Goal: Transaction & Acquisition: Download file/media

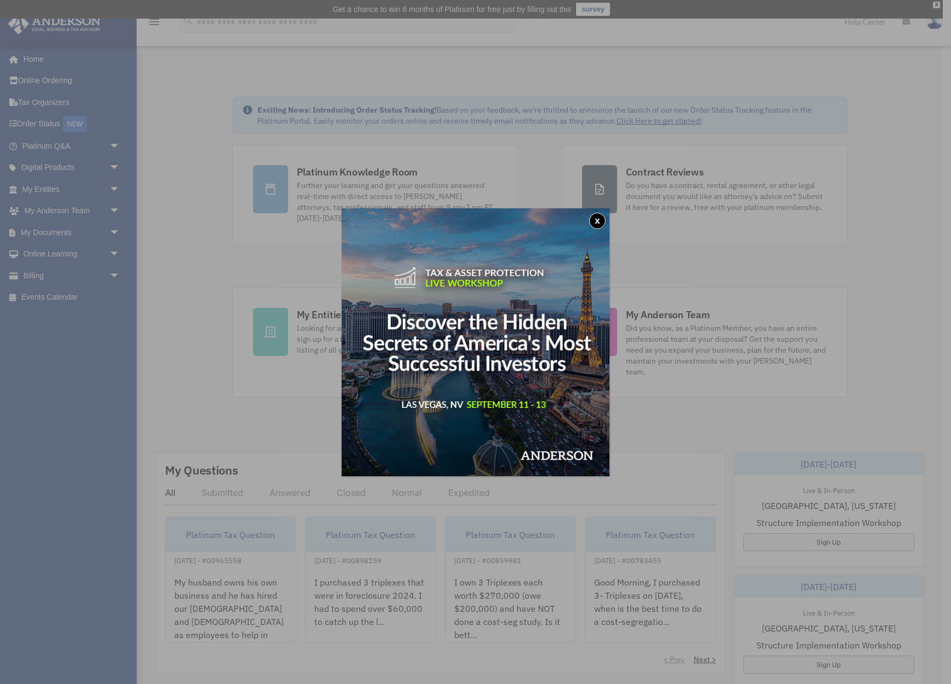
click at [598, 221] on button "x" at bounding box center [597, 221] width 16 height 16
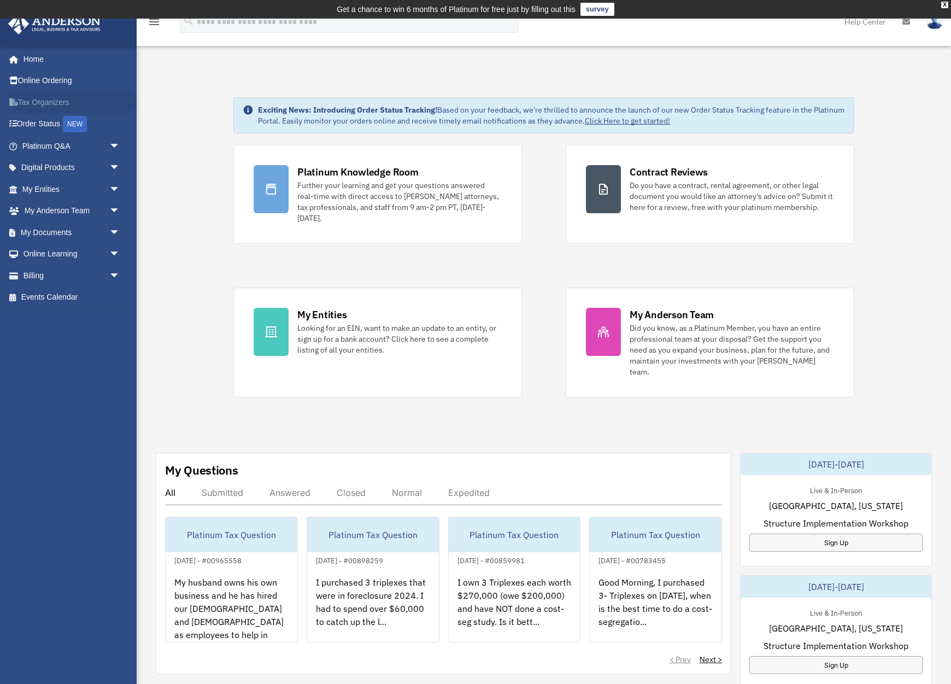
click at [46, 100] on link "Tax Organizers" at bounding box center [72, 102] width 129 height 22
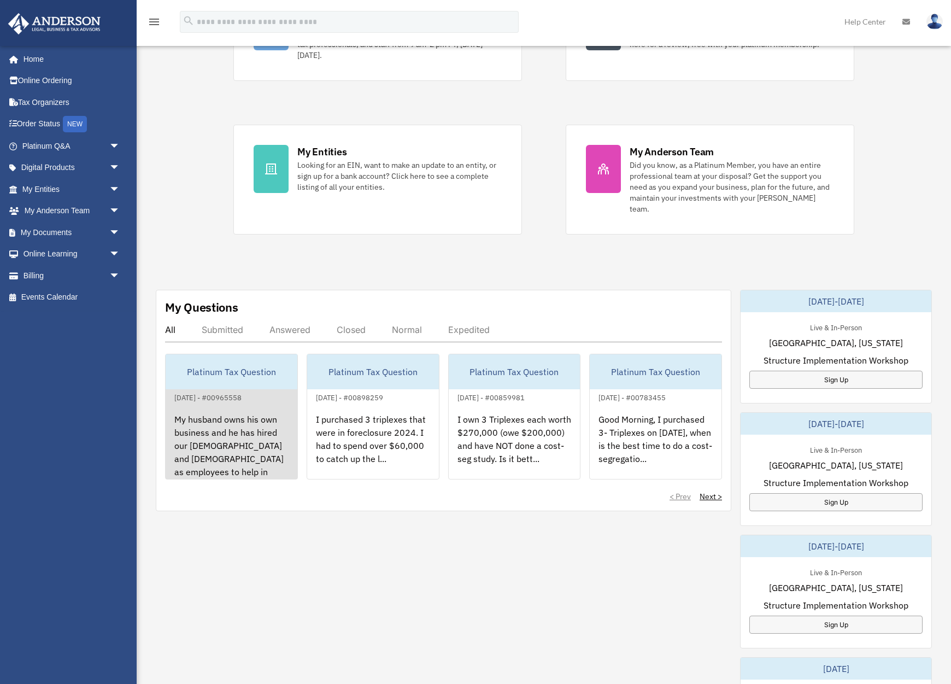
scroll to position [166, 0]
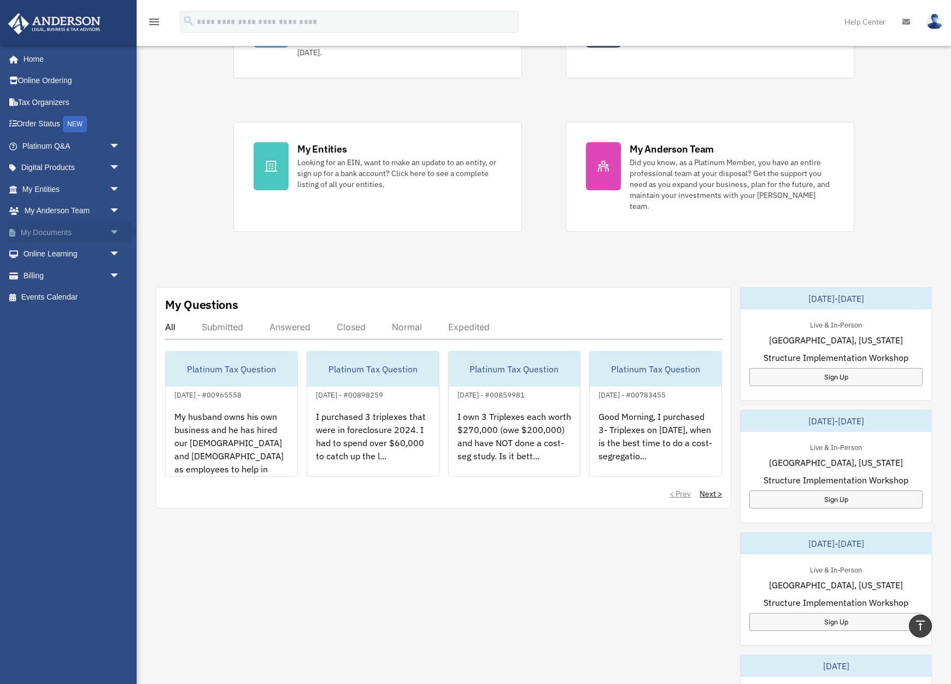
click at [118, 229] on span "arrow_drop_down" at bounding box center [120, 232] width 22 height 22
click at [68, 254] on link "Box" at bounding box center [75, 254] width 121 height 22
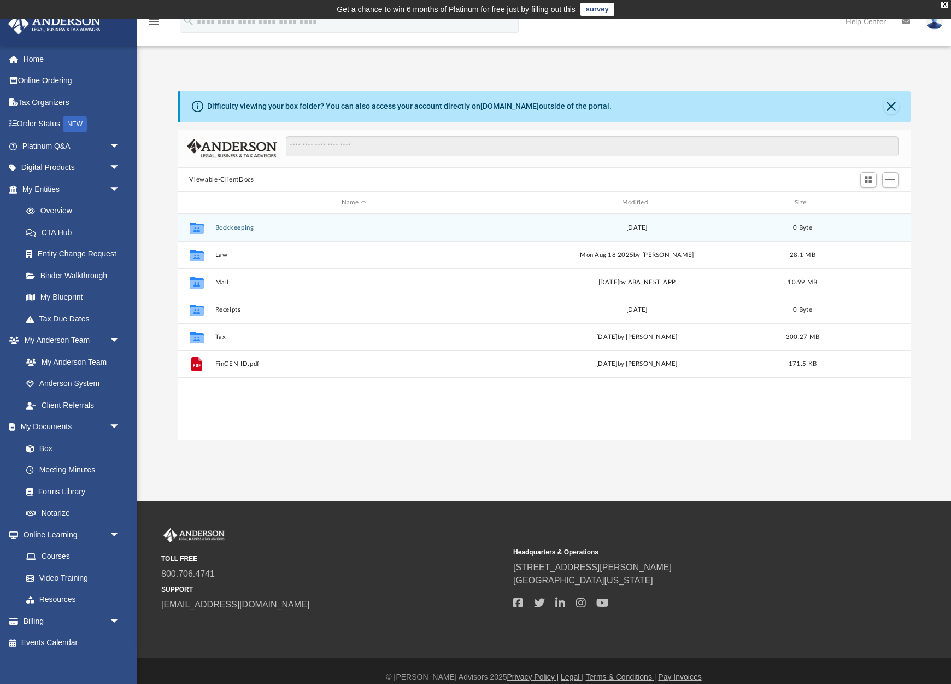
scroll to position [249, 733]
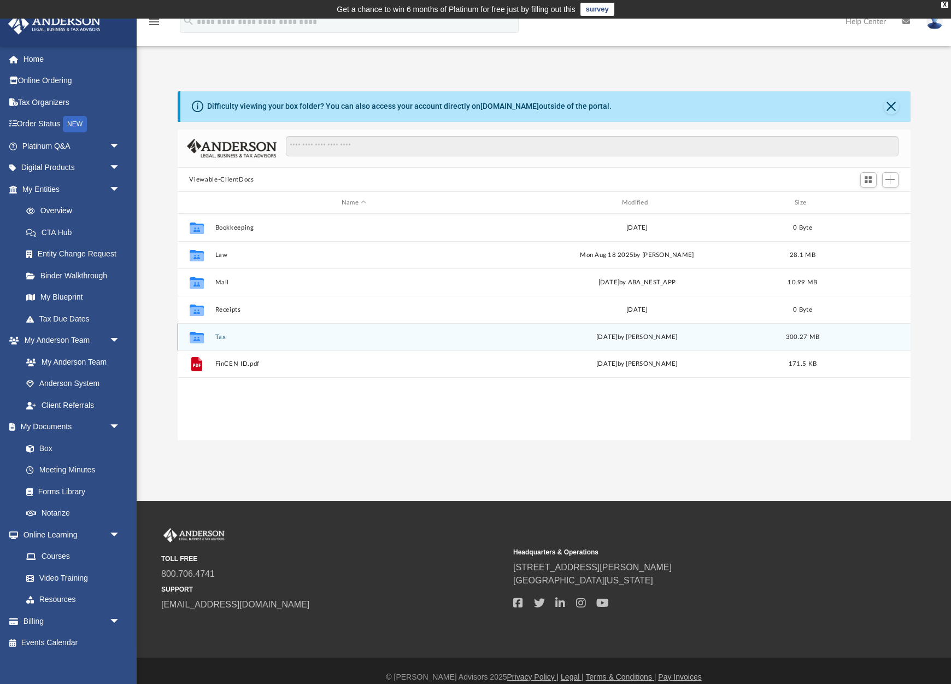
click at [227, 338] on button "Tax" at bounding box center [354, 336] width 278 height 7
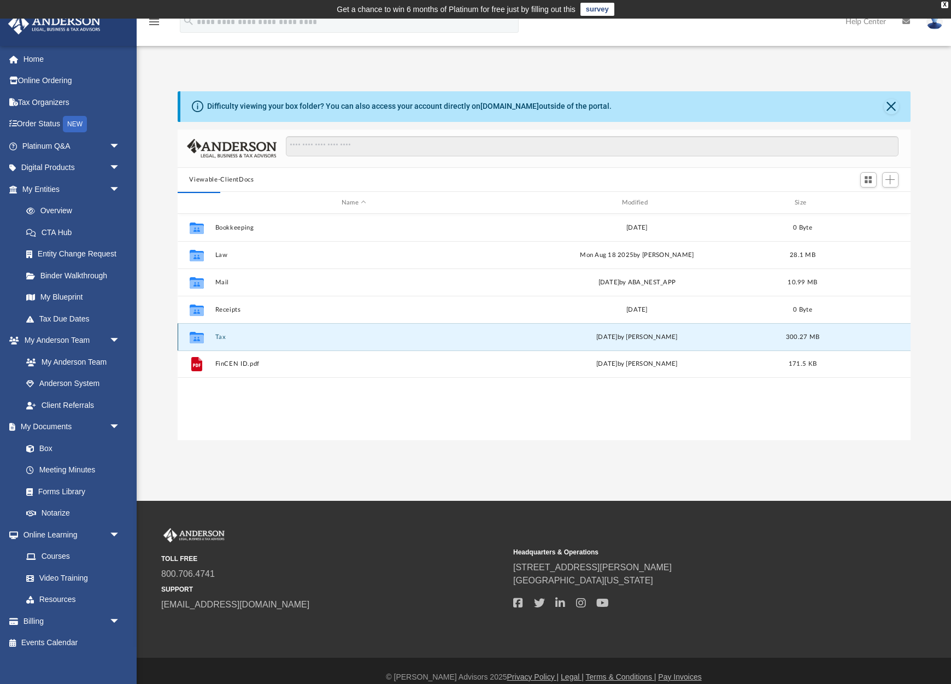
click at [209, 341] on div "Collaborated Folder" at bounding box center [195, 336] width 27 height 17
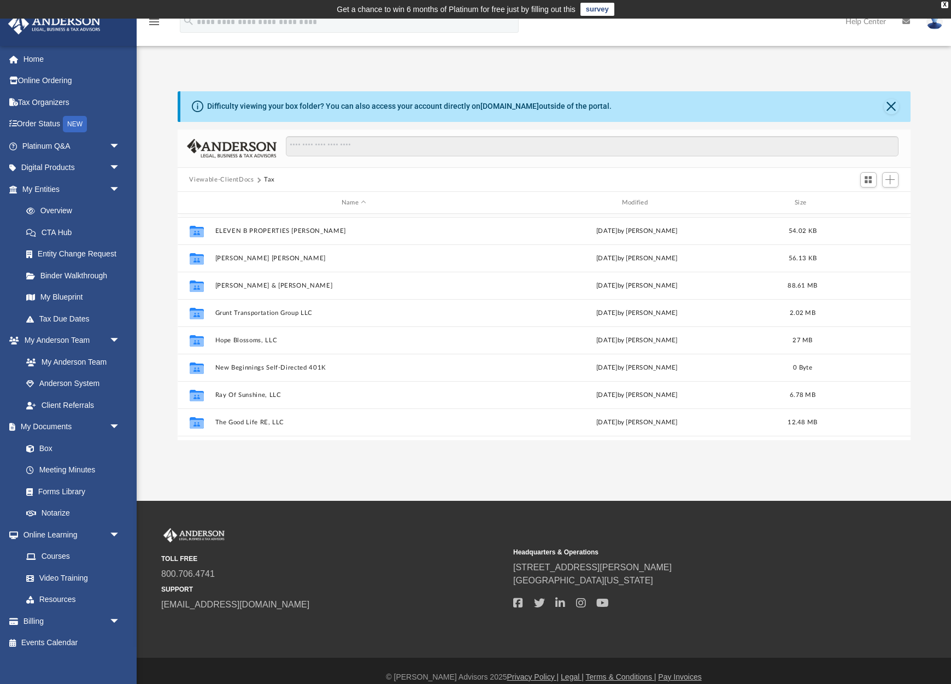
scroll to position [20, 0]
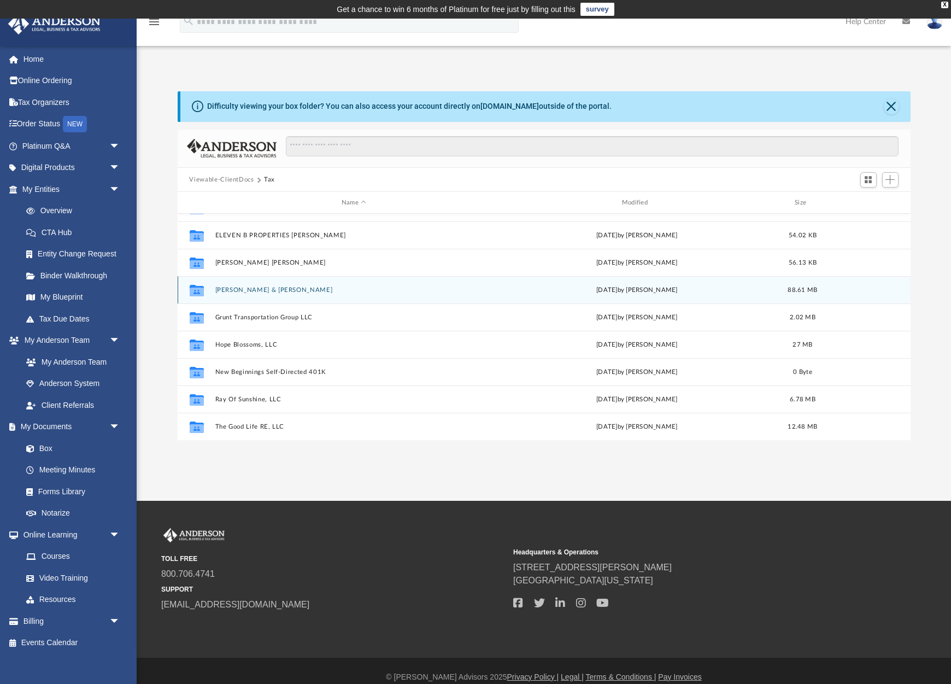
click at [305, 291] on button "Gonzalez, Luis F. & Juarez-Gonzalez, Monica" at bounding box center [354, 289] width 278 height 7
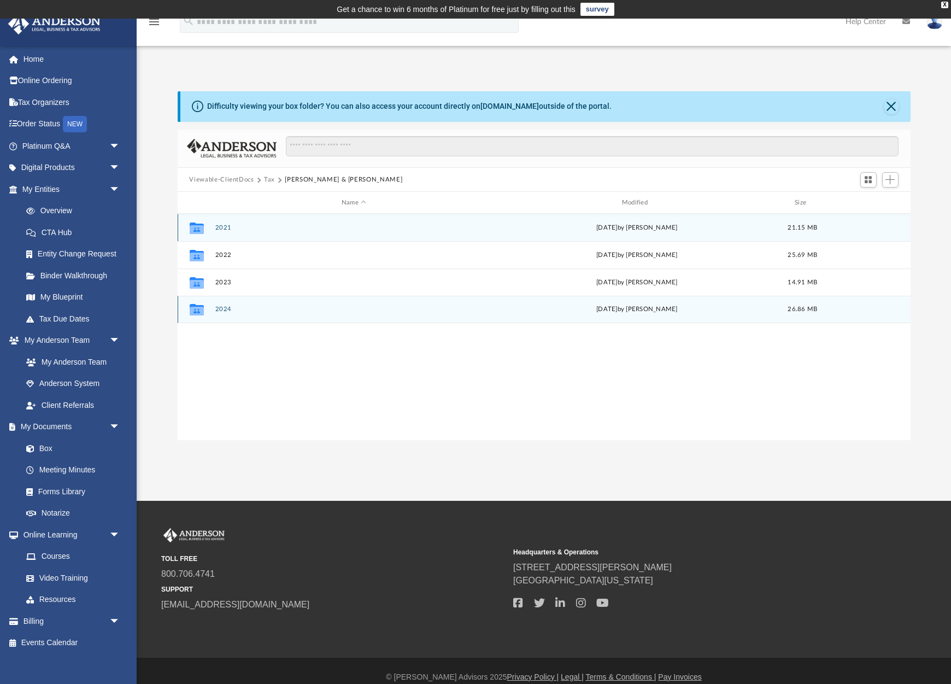
scroll to position [0, 0]
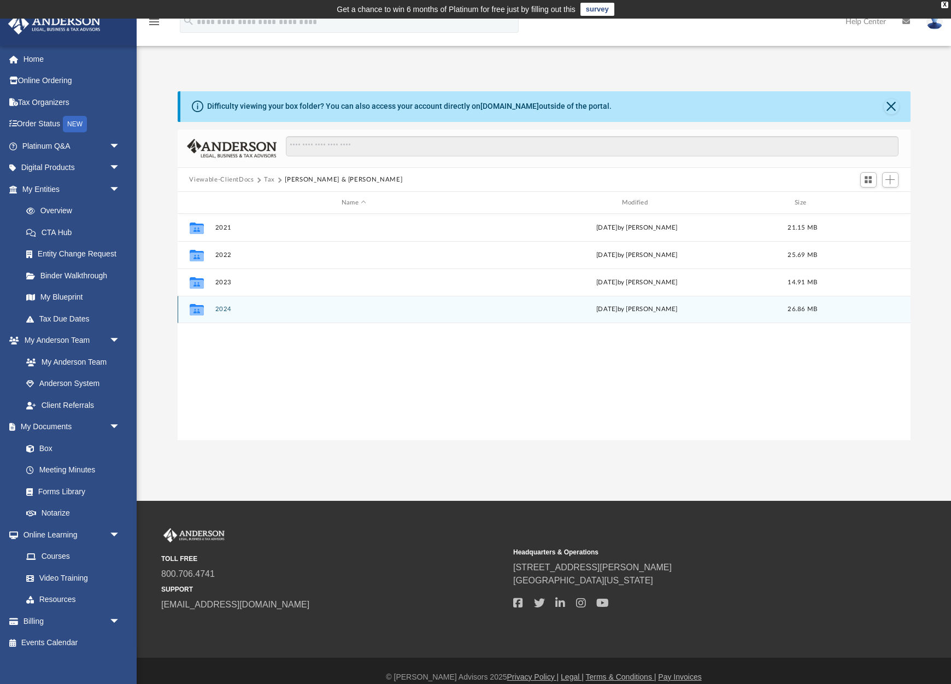
click at [245, 311] on button "2024" at bounding box center [354, 309] width 278 height 7
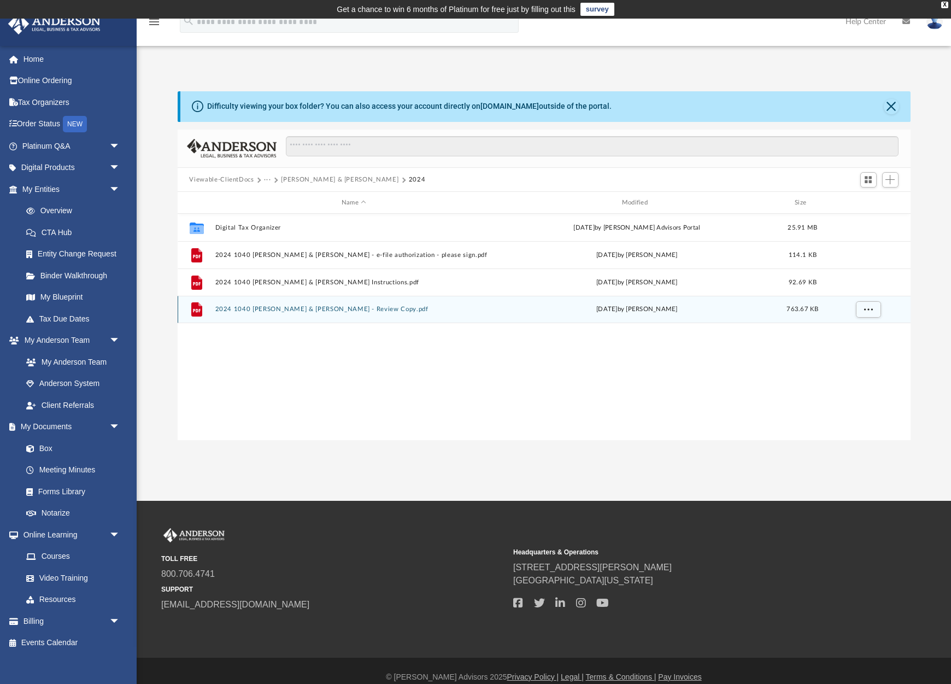
click at [315, 308] on button "2024 1040 Gonzalez, Luis F. & Juarez-Gonzalez, Monica - Review Copy.pdf" at bounding box center [354, 309] width 278 height 7
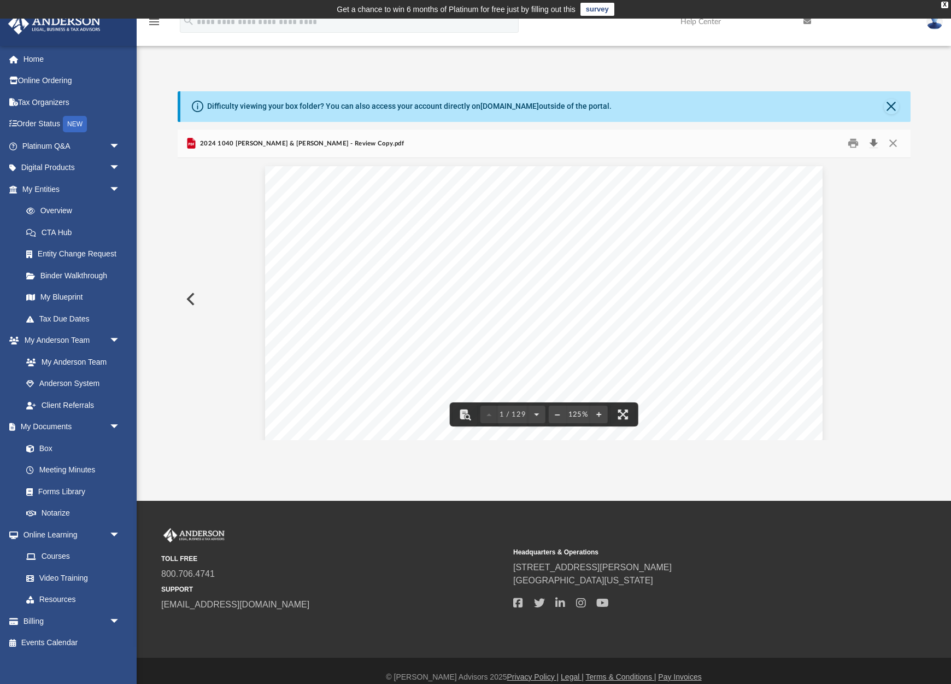
click at [876, 142] on button "Download" at bounding box center [874, 143] width 20 height 17
click at [934, 26] on img at bounding box center [934, 22] width 16 height 16
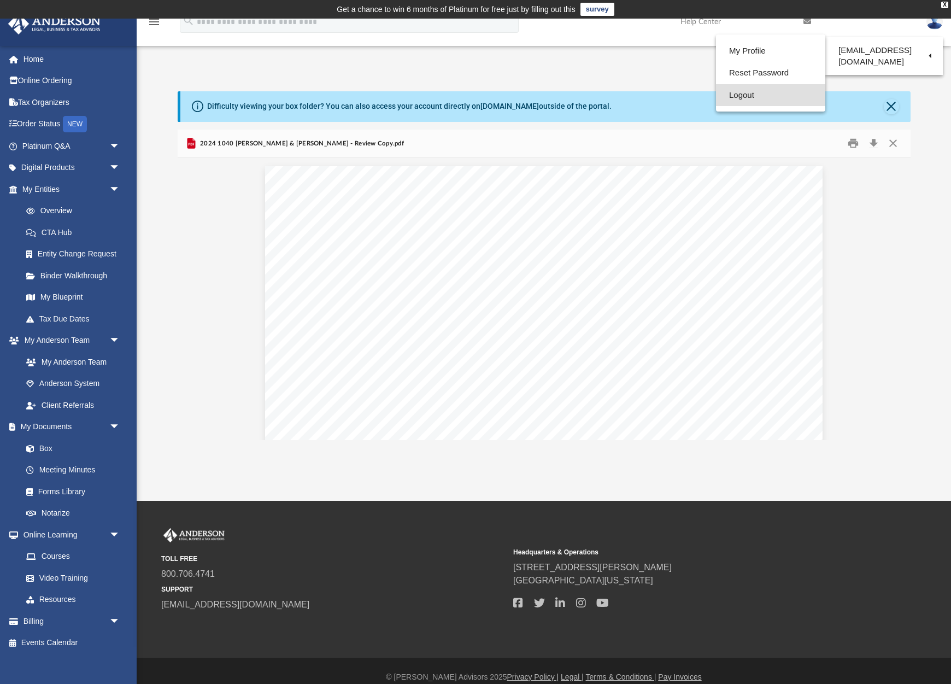
click at [761, 91] on link "Logout" at bounding box center [770, 95] width 109 height 22
